Goal: Information Seeking & Learning: Learn about a topic

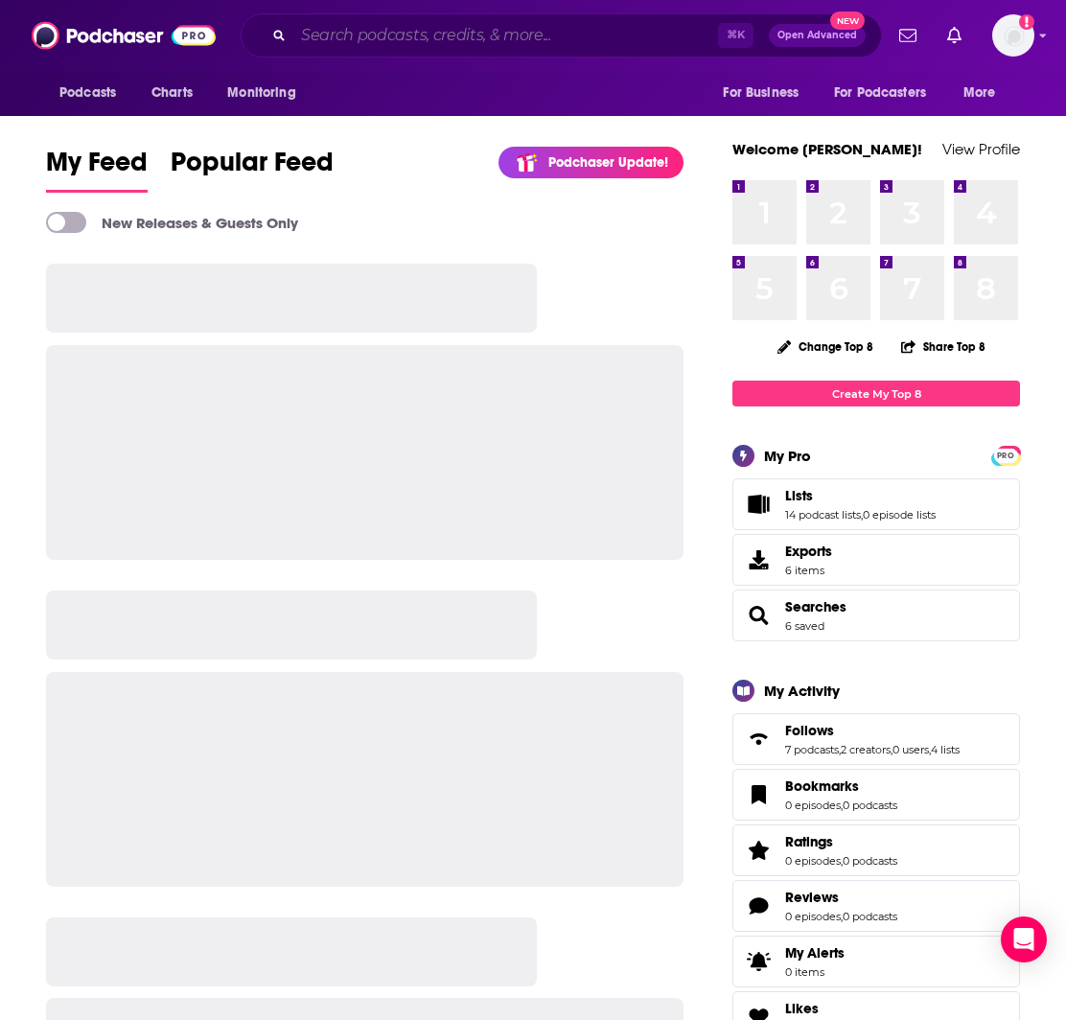
click at [389, 37] on input "Search podcasts, credits, & more..." at bounding box center [505, 35] width 425 height 31
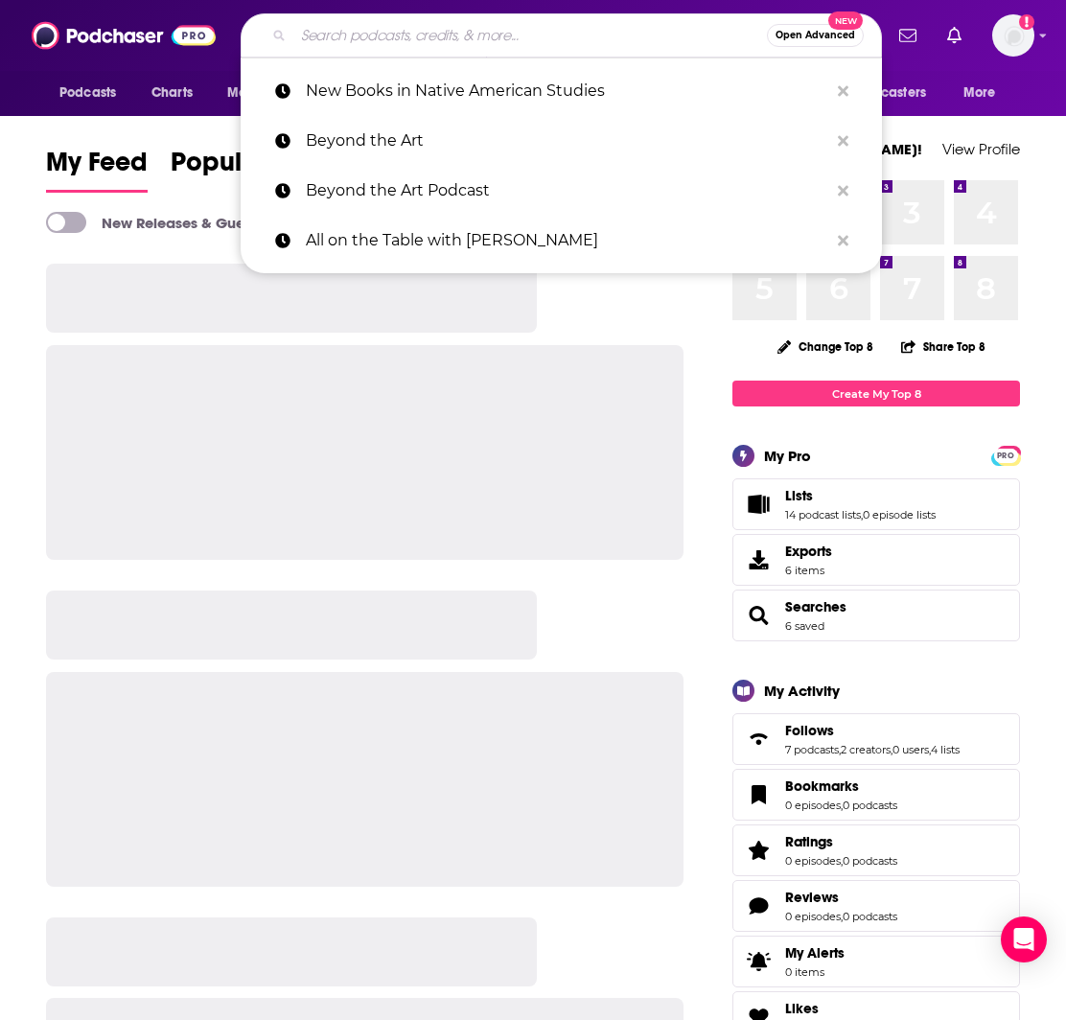
paste input "Women, Books & More podcast"
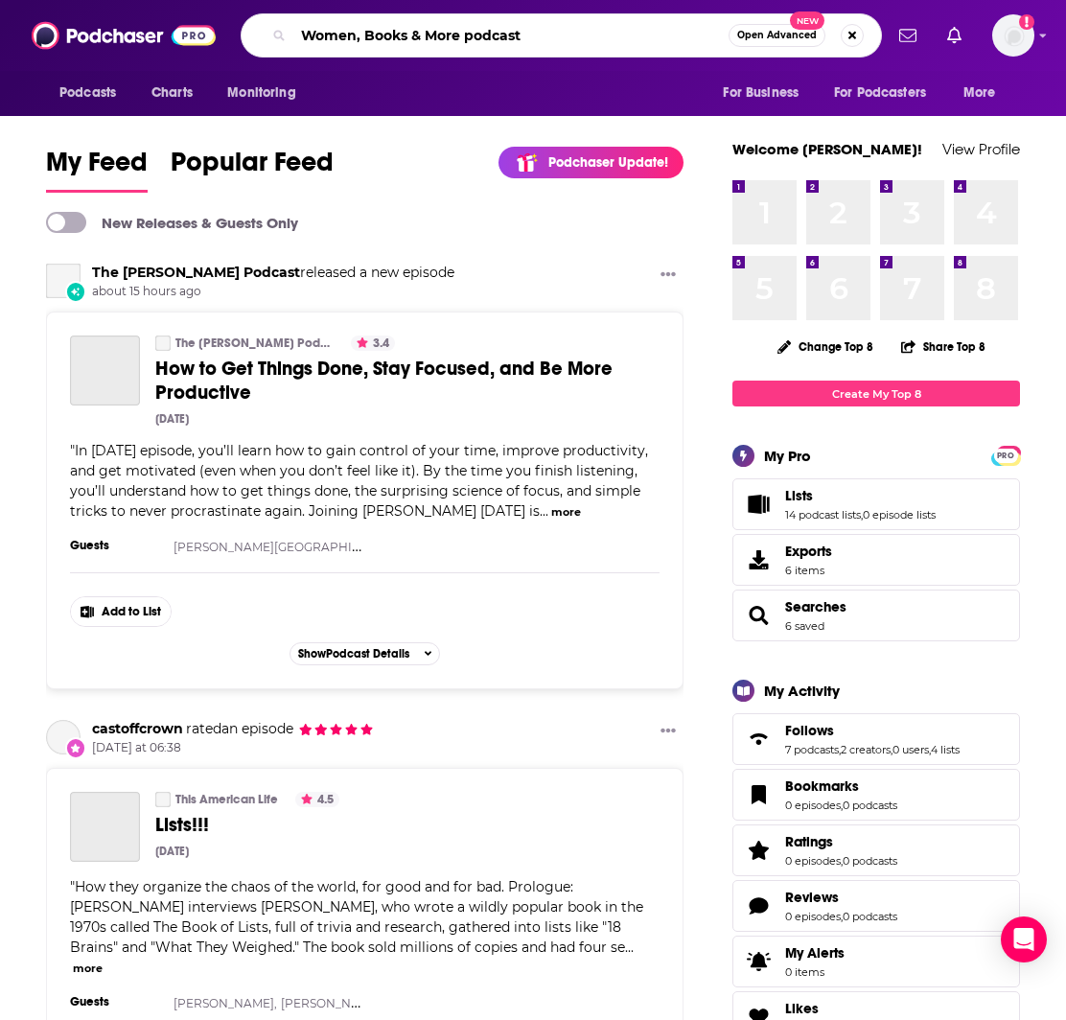
type input "Women, Books & More podcast"
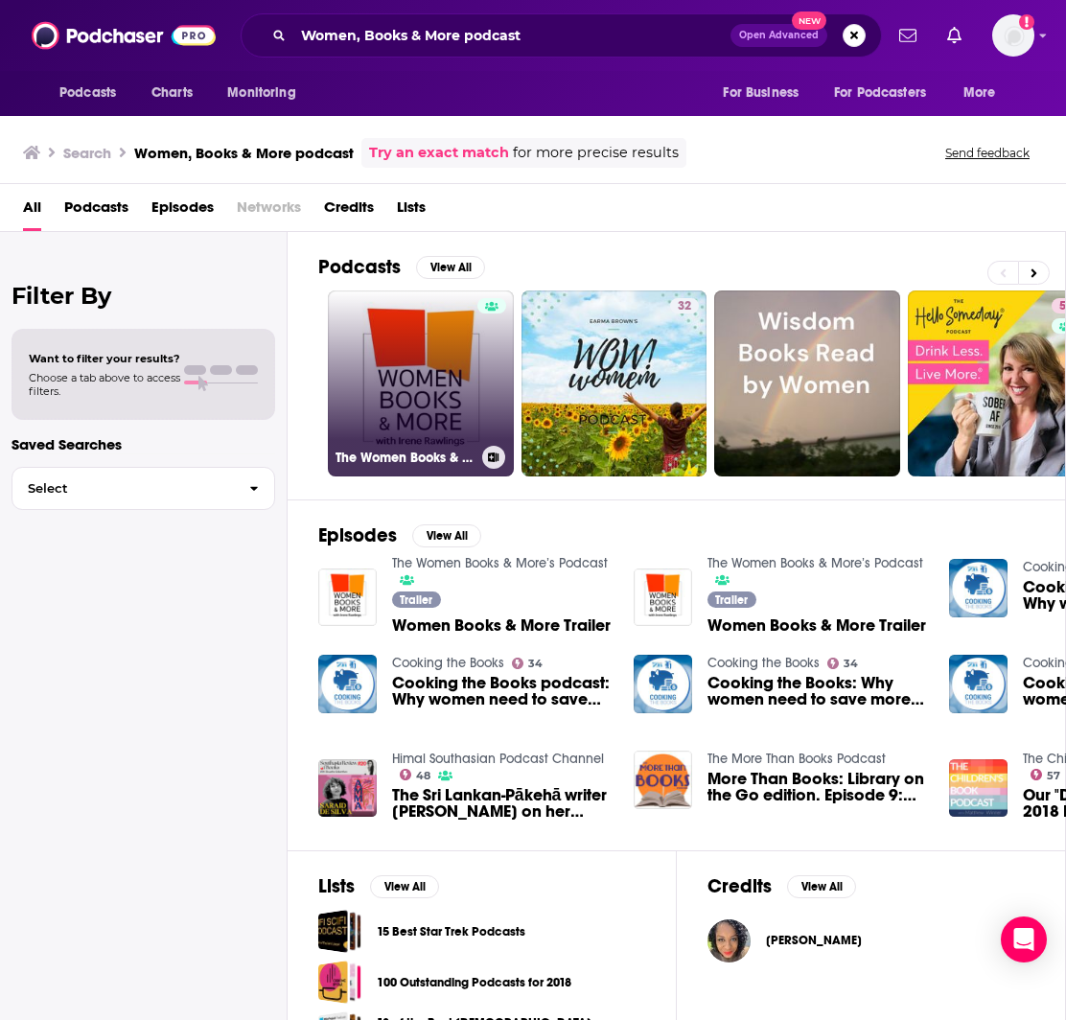
click at [439, 418] on link "The Women Books & More’s Podcast" at bounding box center [421, 383] width 186 height 186
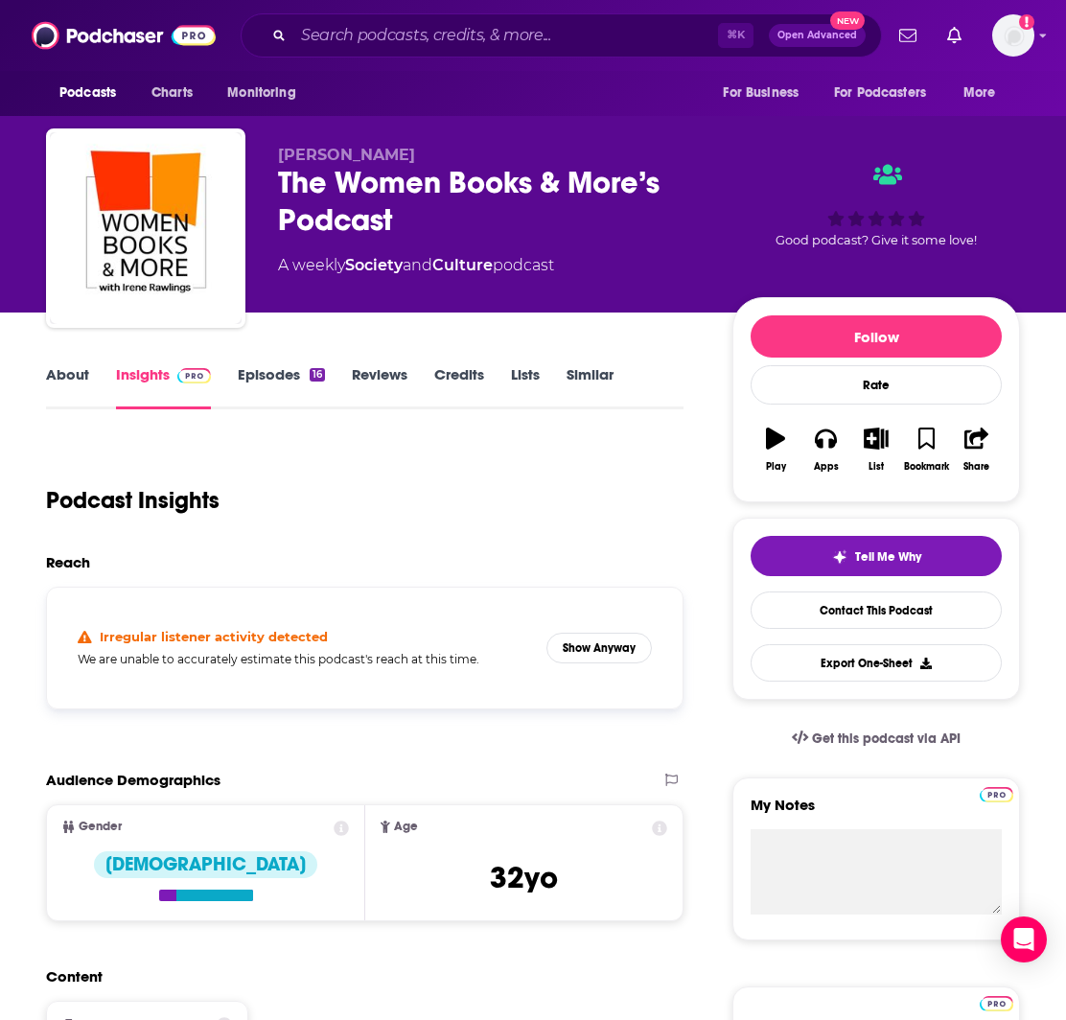
click at [58, 371] on link "About" at bounding box center [67, 387] width 43 height 44
